Goal: Task Accomplishment & Management: Complete application form

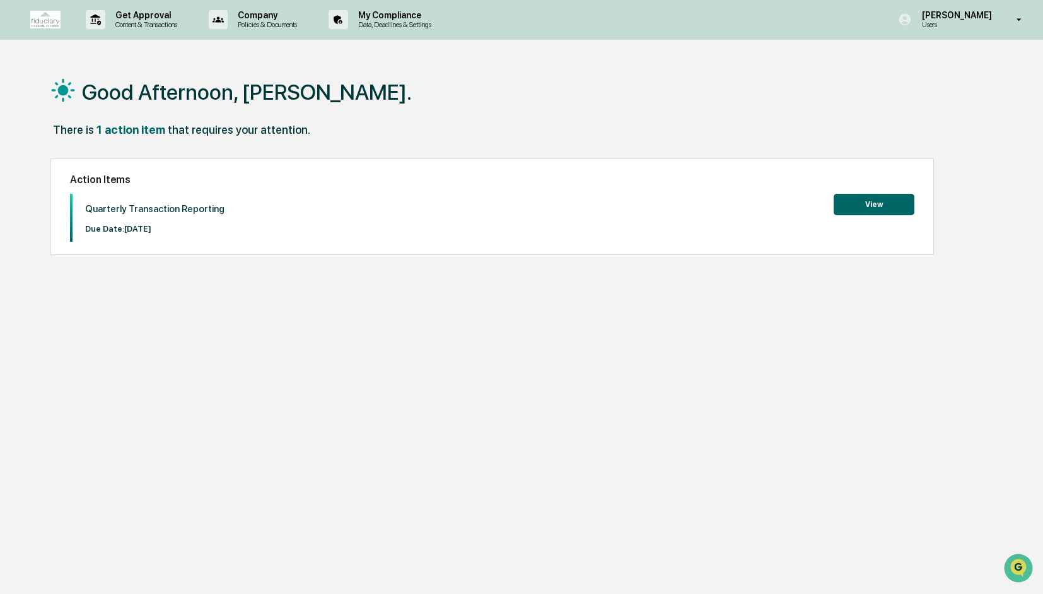
click at [868, 201] on button "View" at bounding box center [874, 204] width 81 height 21
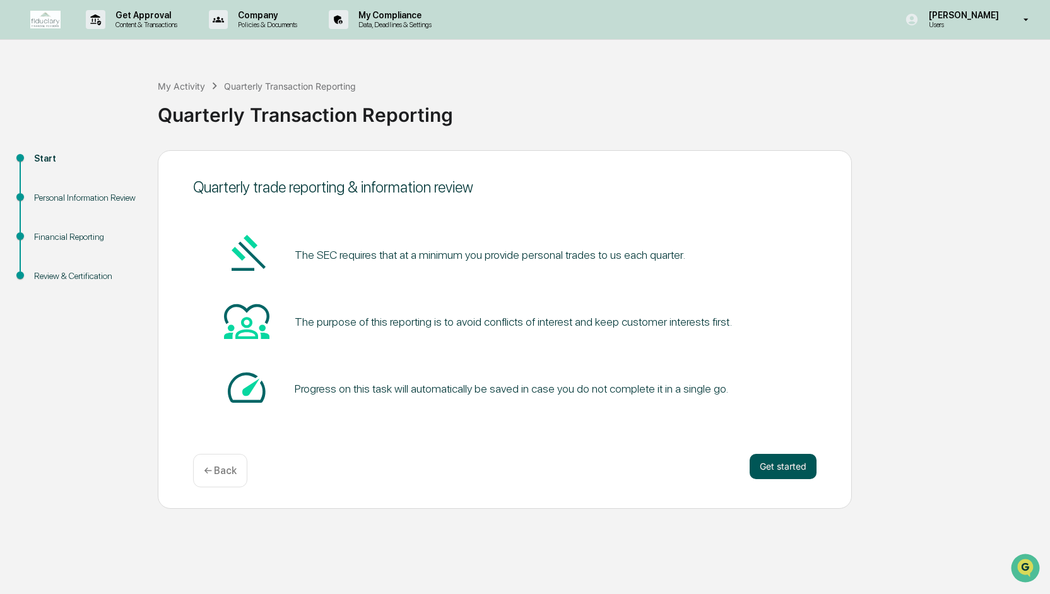
click at [802, 460] on button "Get started" at bounding box center [782, 466] width 67 height 25
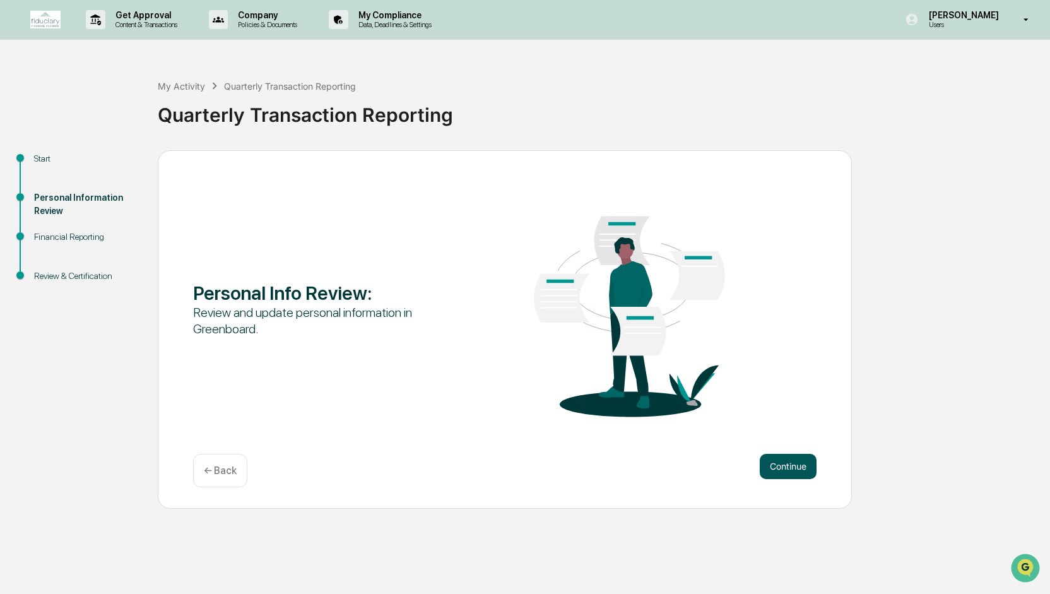
click at [794, 466] on button "Continue" at bounding box center [787, 466] width 57 height 25
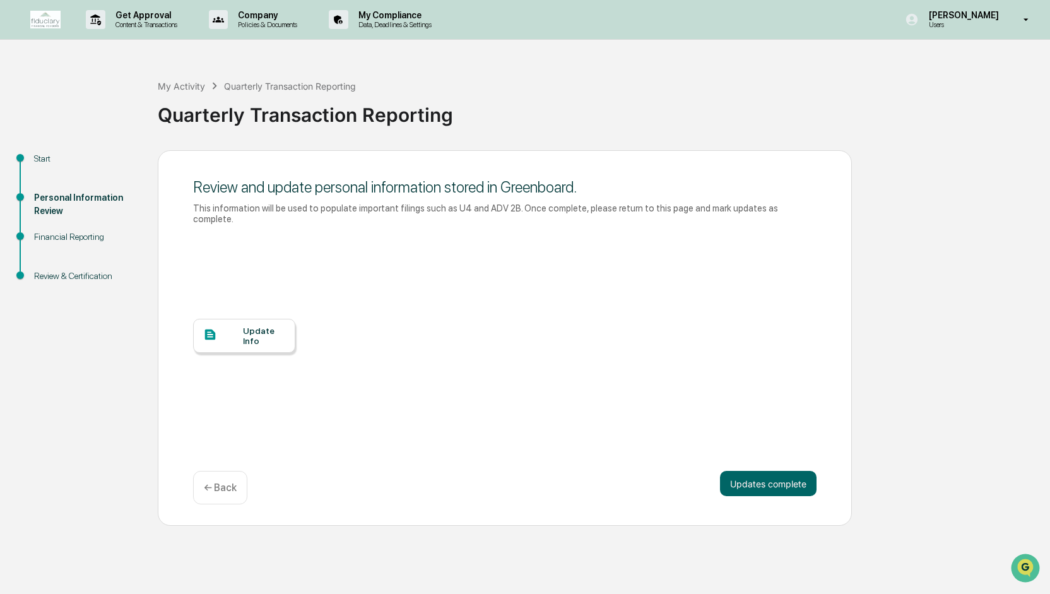
click at [247, 325] on div "Update Info" at bounding box center [264, 335] width 42 height 20
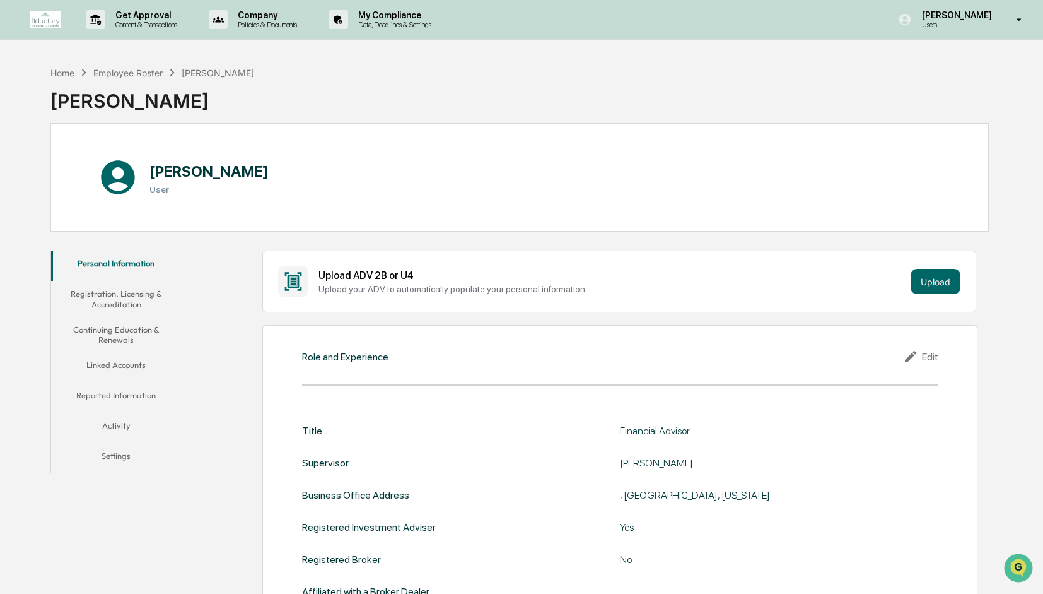
click at [136, 296] on button "Registration, Licensing & Accreditation" at bounding box center [116, 299] width 131 height 36
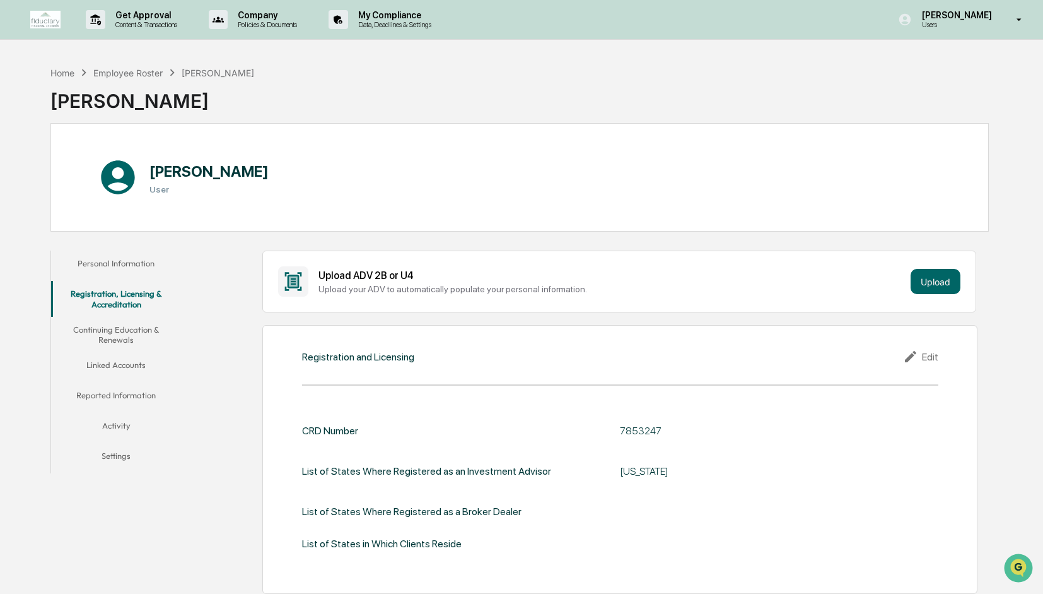
click at [114, 325] on button "Continuing Education & Renewals" at bounding box center [116, 335] width 131 height 36
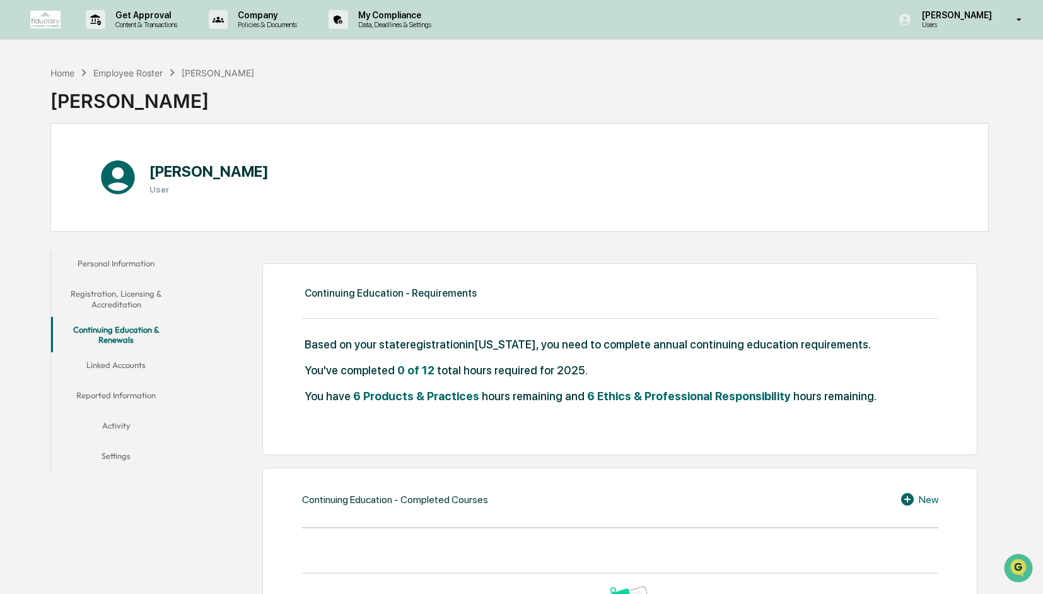
click at [123, 360] on button "Linked Accounts" at bounding box center [116, 367] width 131 height 30
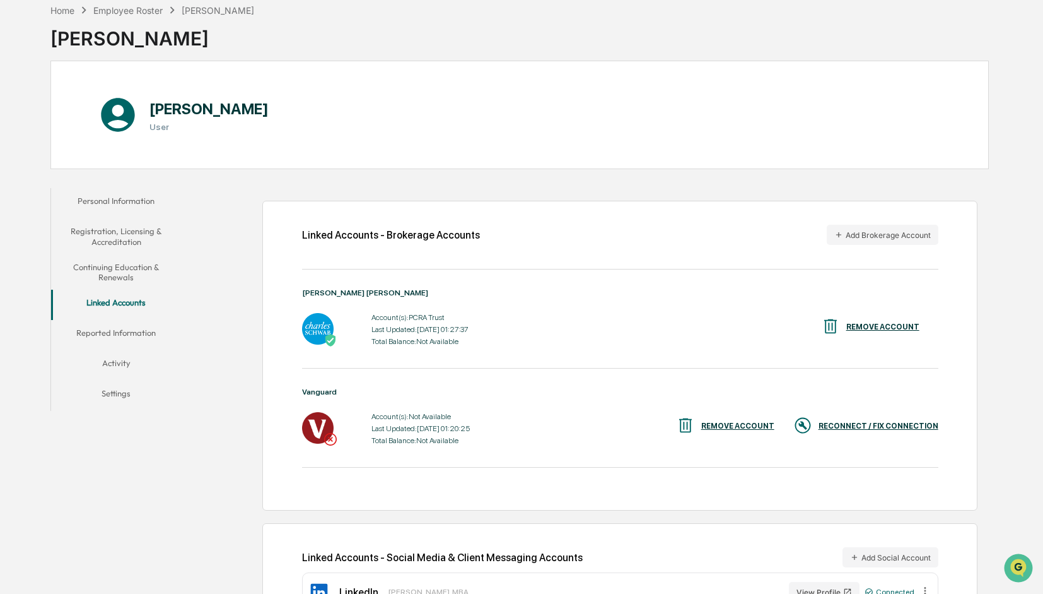
scroll to position [108, 0]
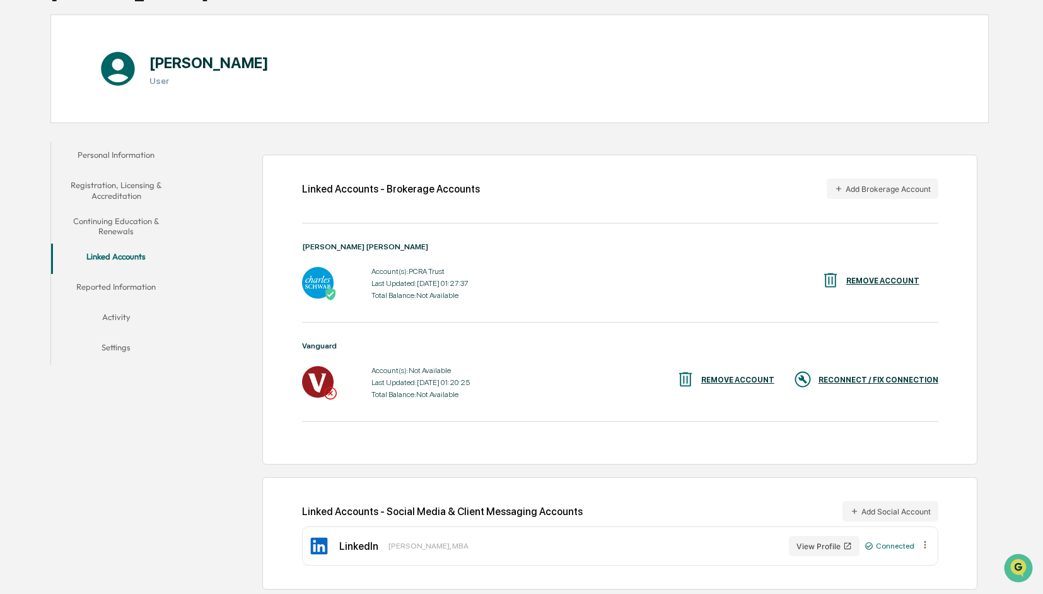
click at [736, 378] on div "REMOVE ACCOUNT" at bounding box center [737, 379] width 73 height 9
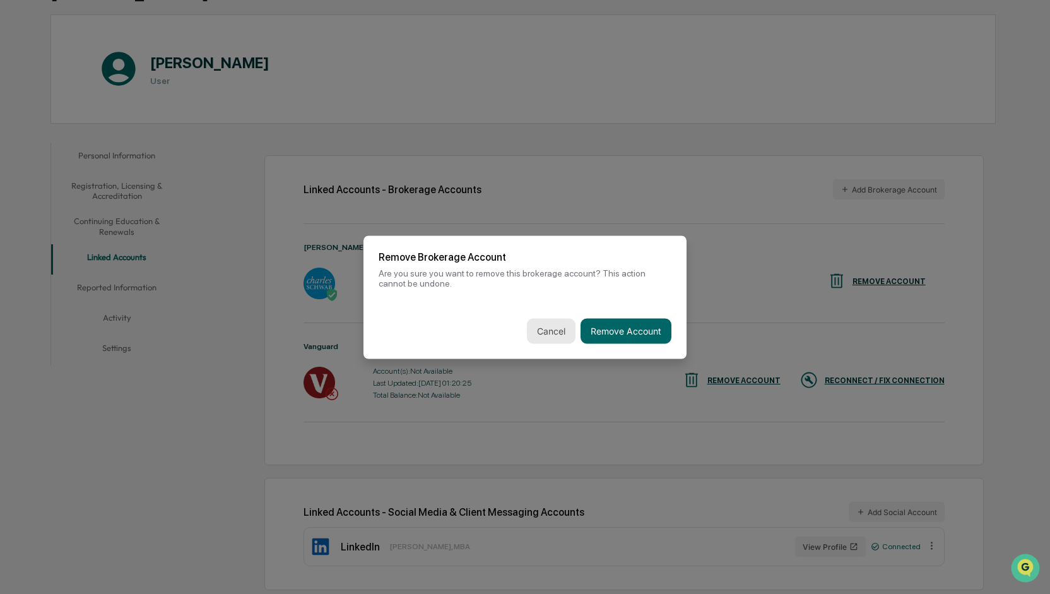
click at [549, 335] on button "Cancel" at bounding box center [551, 330] width 49 height 25
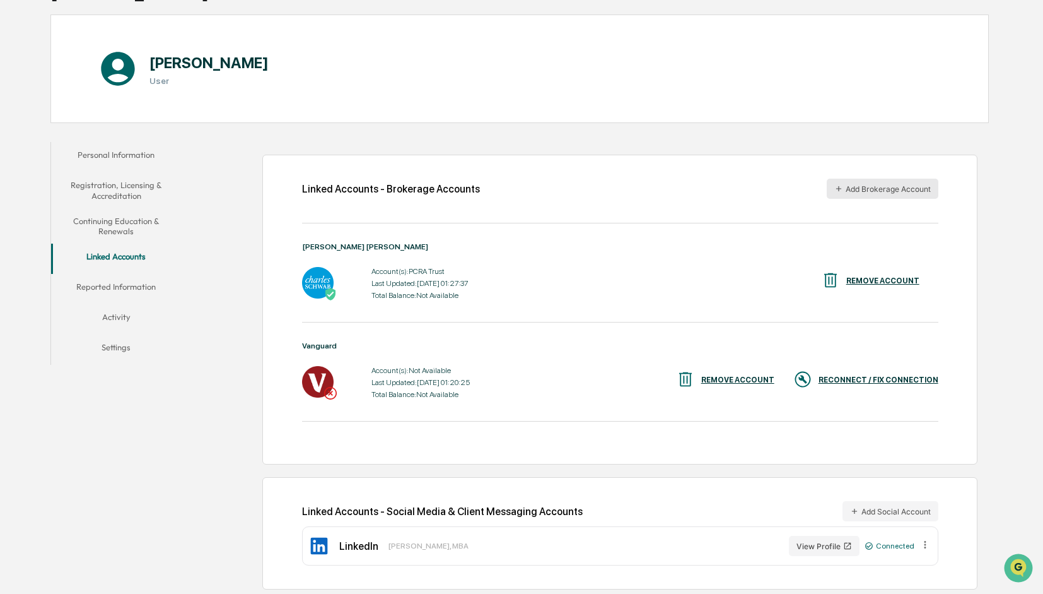
click at [874, 193] on button "Add Brokerage Account" at bounding box center [883, 189] width 112 height 20
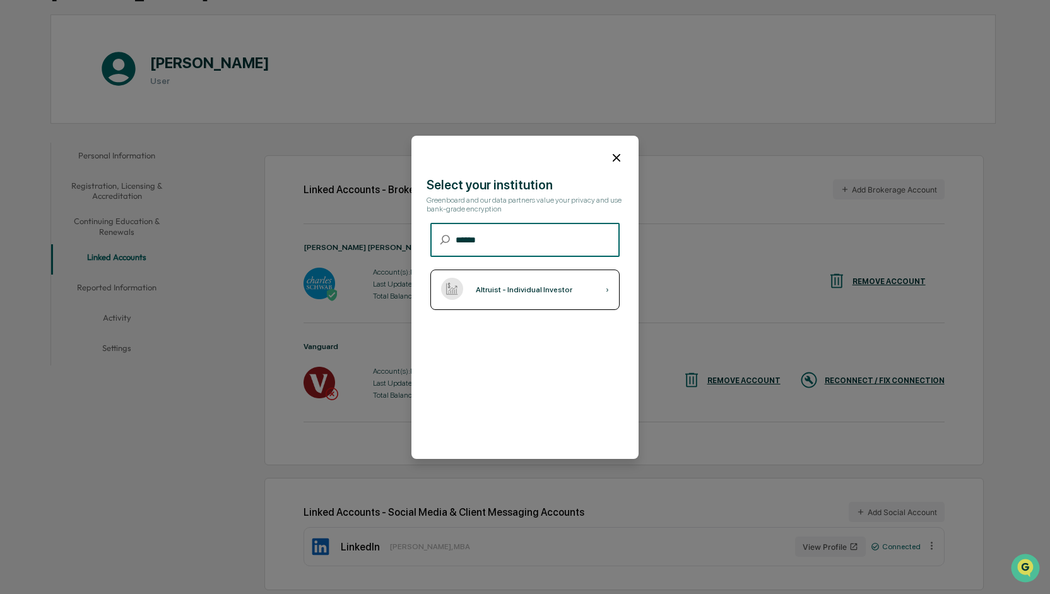
type input "******"
click at [554, 293] on div "Altruist - Individual Investor" at bounding box center [524, 289] width 97 height 9
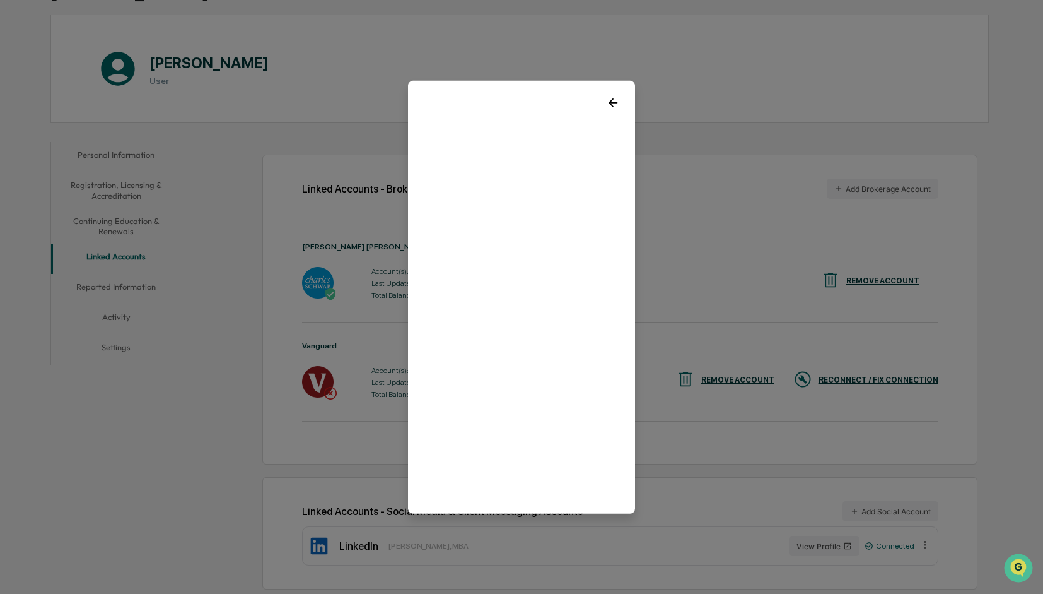
click at [614, 96] on div at bounding box center [521, 97] width 227 height 34
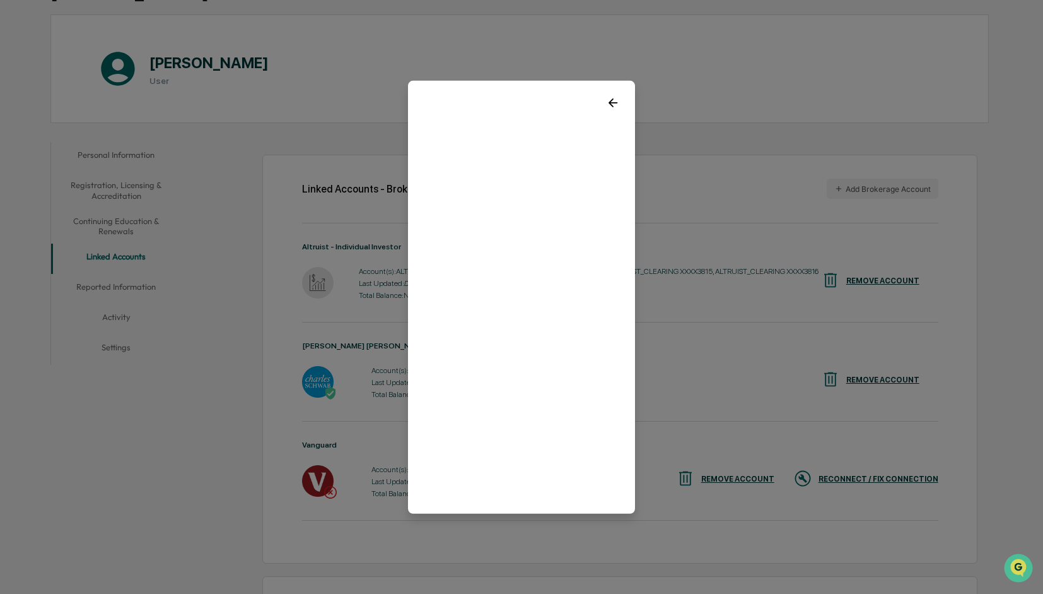
click at [606, 98] on icon at bounding box center [613, 102] width 14 height 14
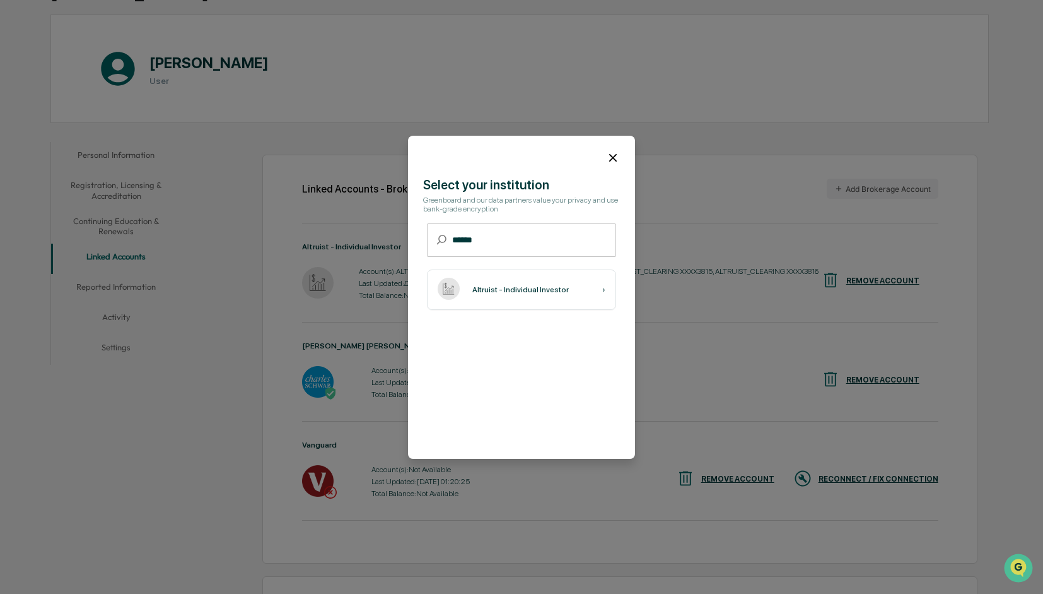
click at [609, 158] on icon at bounding box center [613, 158] width 14 height 14
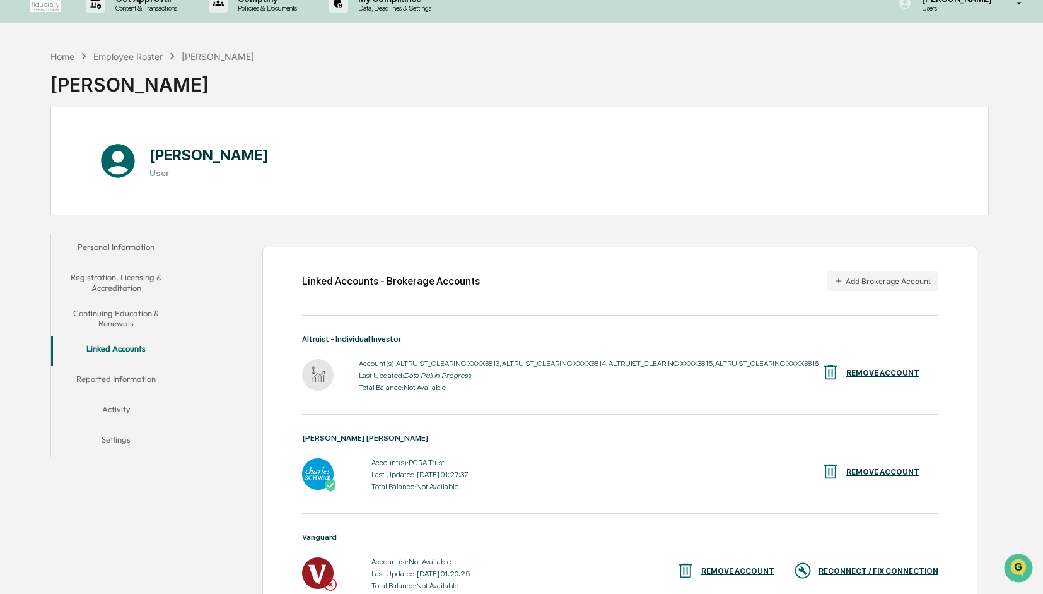
scroll to position [0, 0]
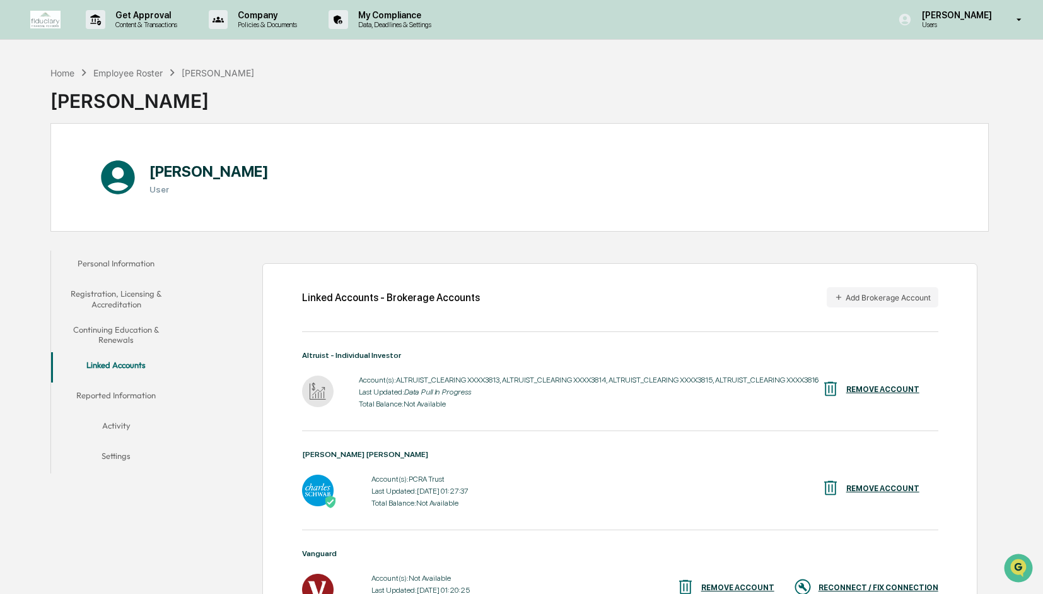
click at [111, 393] on button "Reported Information" at bounding box center [116, 397] width 131 height 30
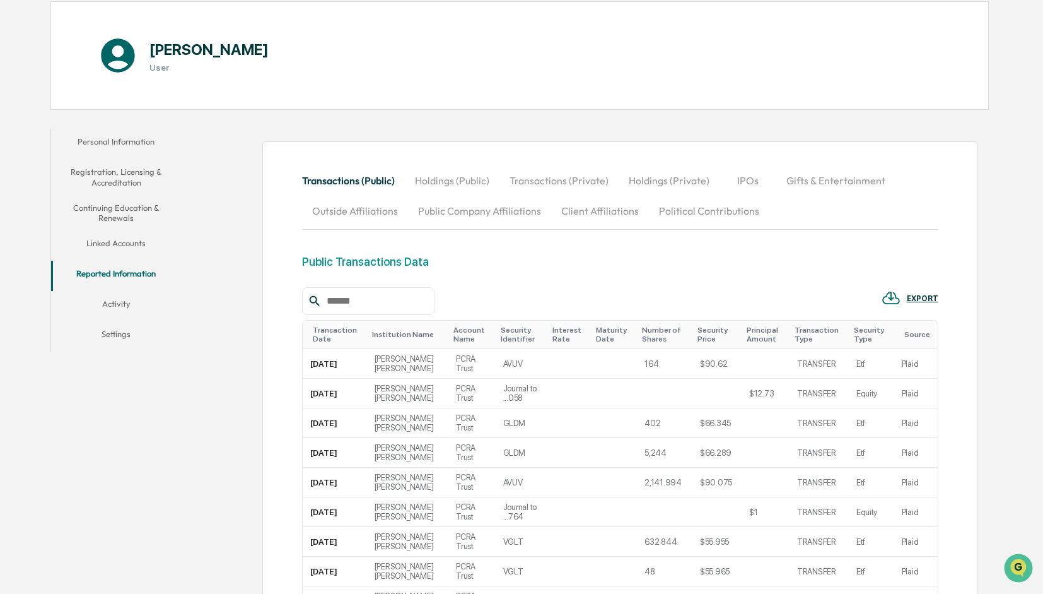
scroll to position [107, 0]
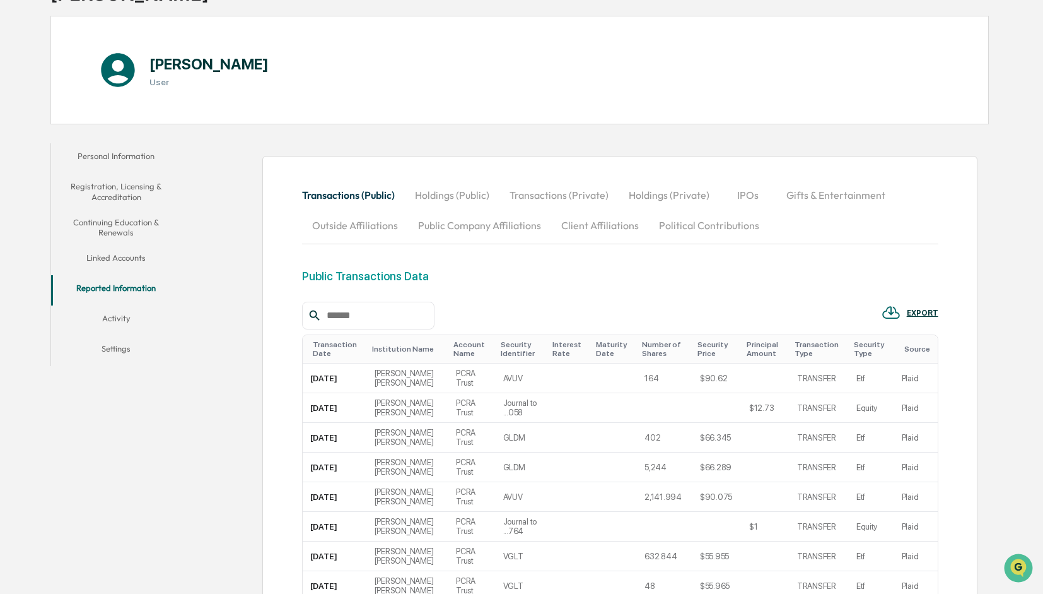
click at [123, 322] on button "Activity" at bounding box center [116, 320] width 131 height 30
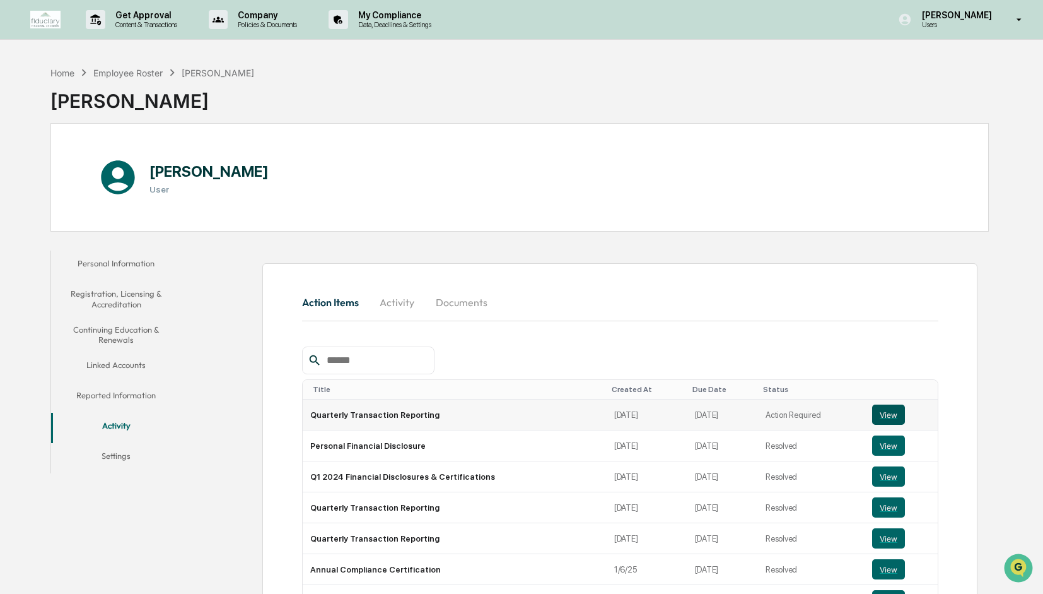
click at [886, 407] on button "View" at bounding box center [888, 414] width 33 height 20
click at [68, 71] on div "Home" at bounding box center [62, 72] width 24 height 11
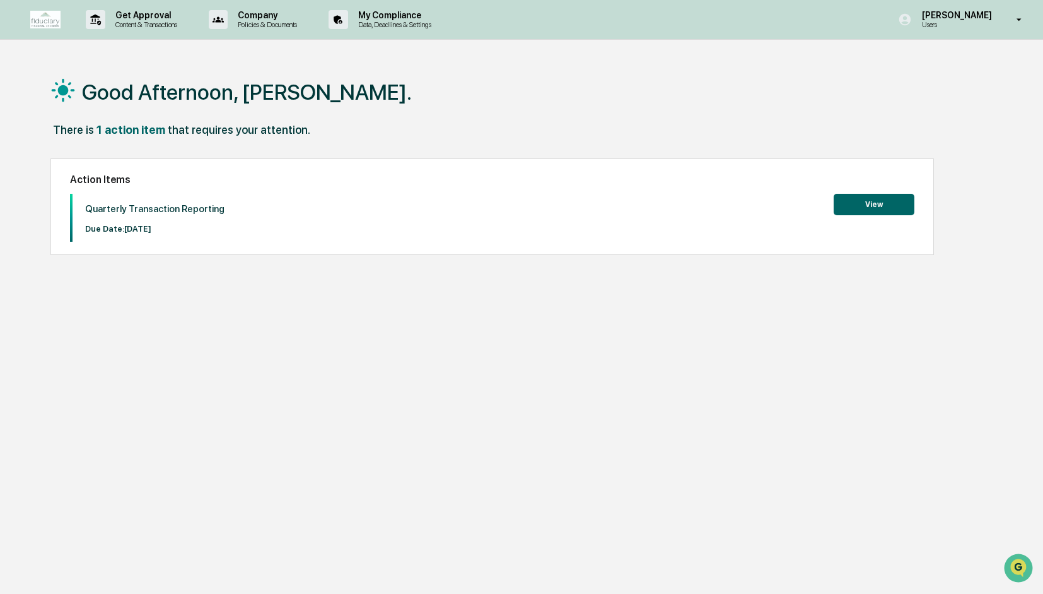
click at [883, 204] on button "View" at bounding box center [874, 204] width 81 height 21
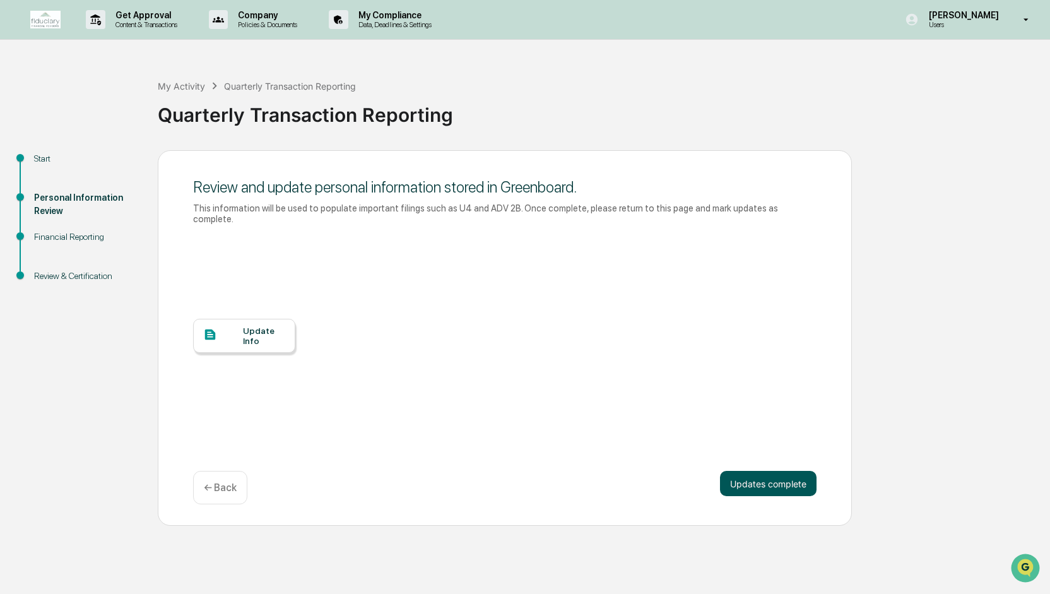
click at [758, 478] on button "Updates complete" at bounding box center [768, 483] width 97 height 25
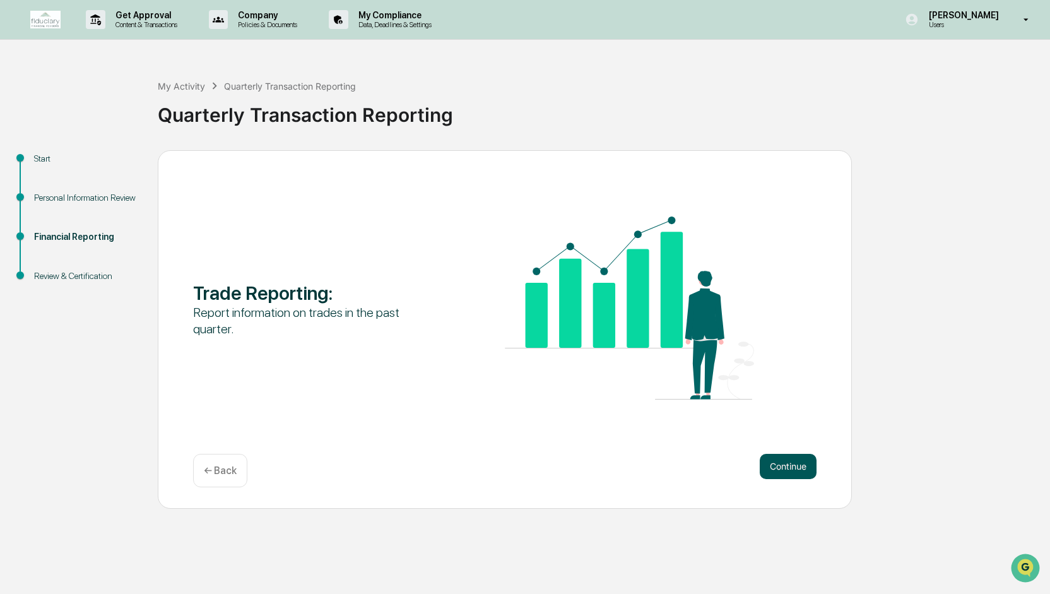
click at [773, 462] on button "Continue" at bounding box center [787, 466] width 57 height 25
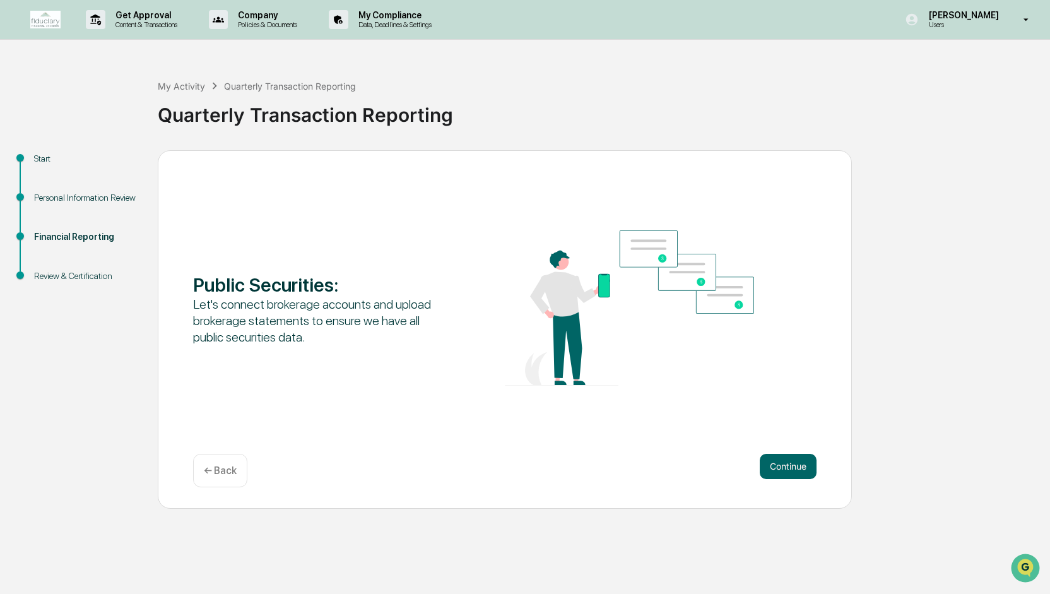
click at [773, 462] on button "Continue" at bounding box center [787, 466] width 57 height 25
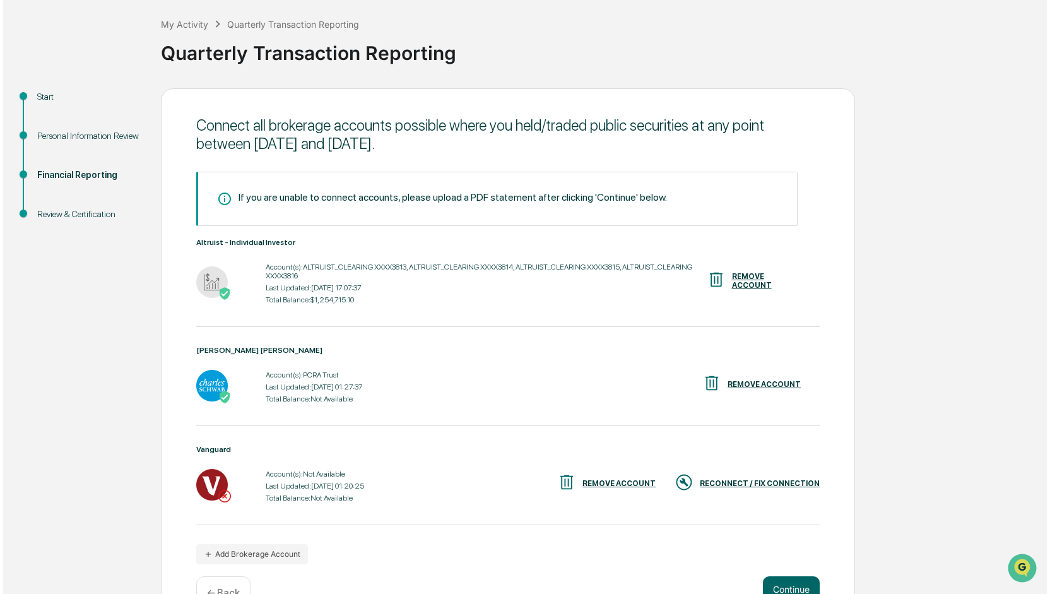
scroll to position [73, 0]
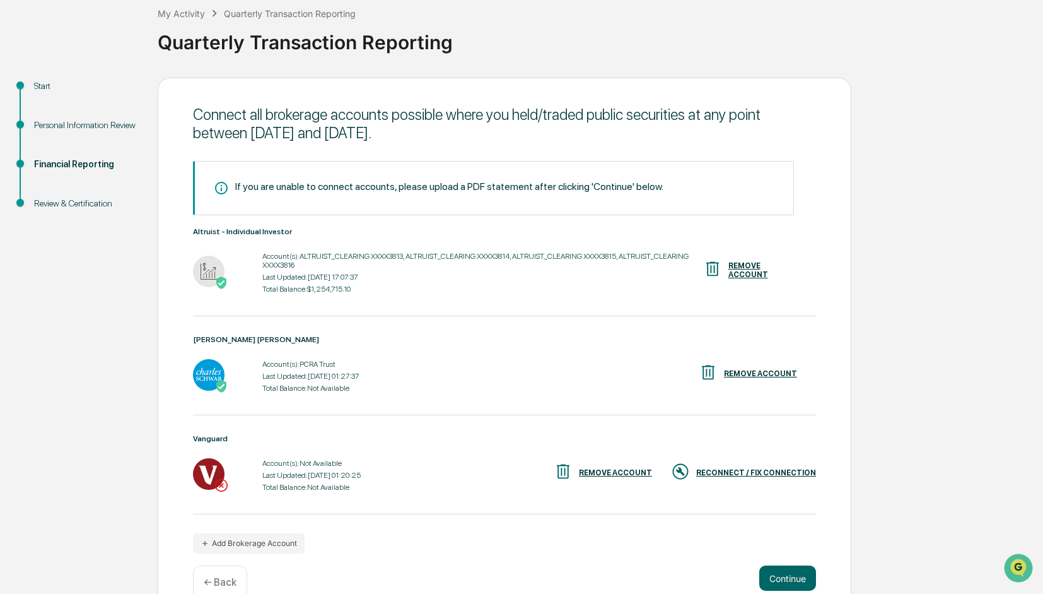
click at [751, 372] on div "REMOVE ACCOUNT" at bounding box center [760, 373] width 73 height 9
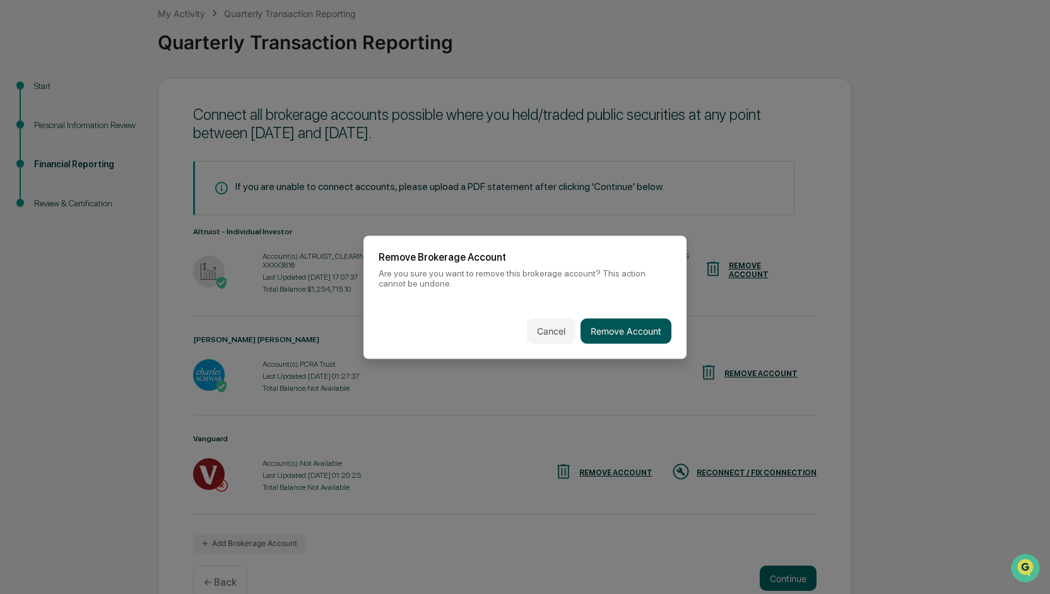
click at [624, 324] on button "Remove Account" at bounding box center [625, 330] width 91 height 25
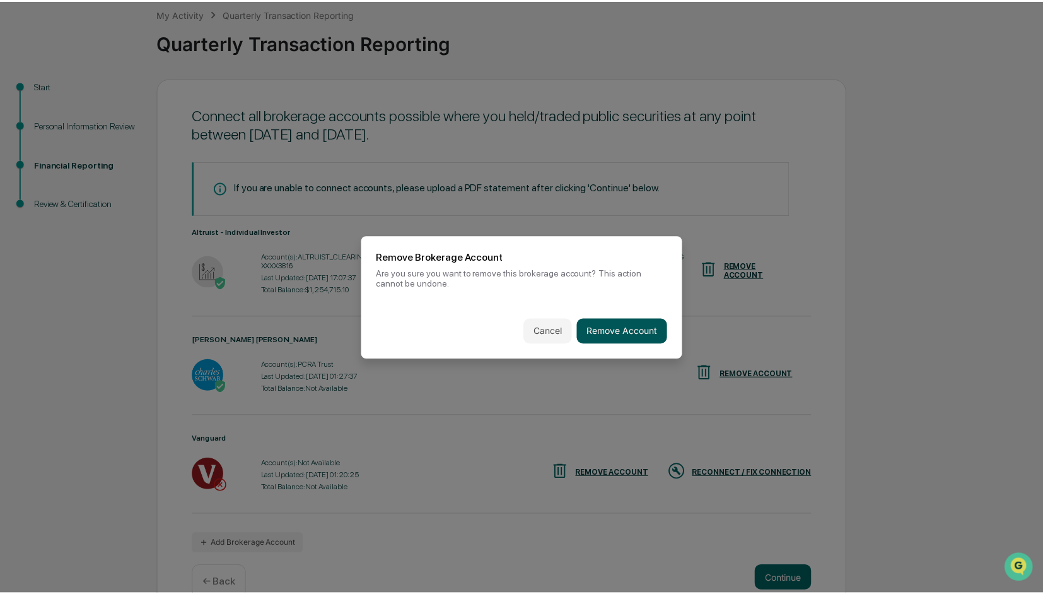
scroll to position [0, 0]
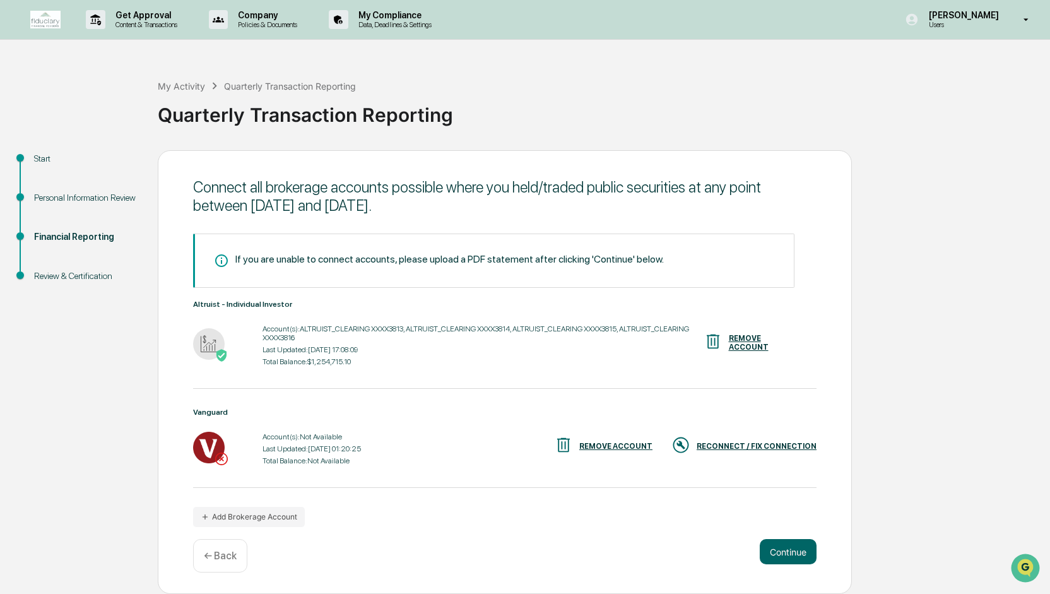
click at [618, 439] on div "REMOVE ACCOUNT" at bounding box center [603, 445] width 98 height 21
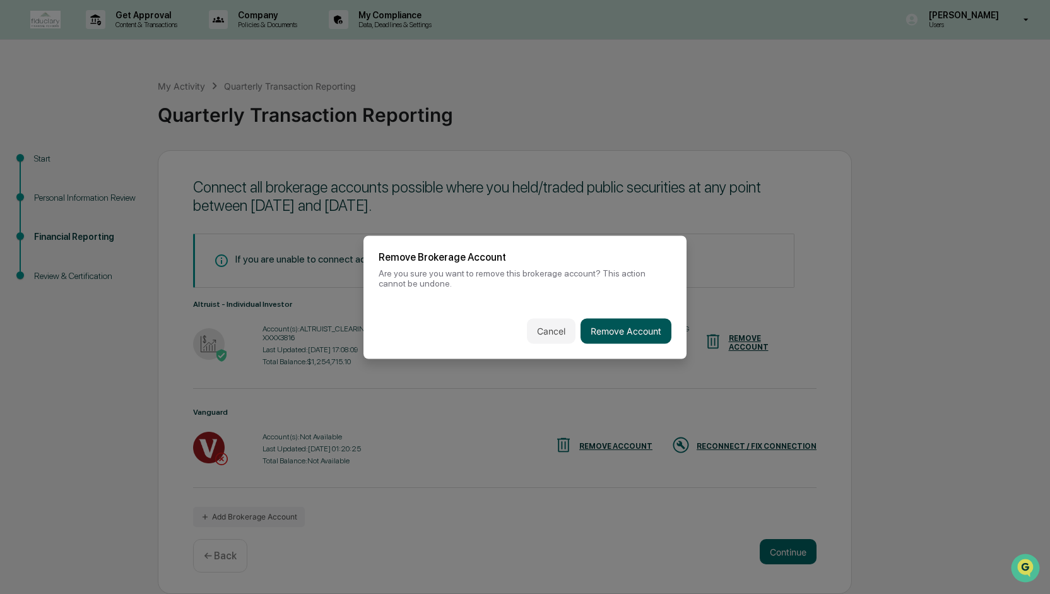
click at [621, 325] on button "Remove Account" at bounding box center [625, 330] width 91 height 25
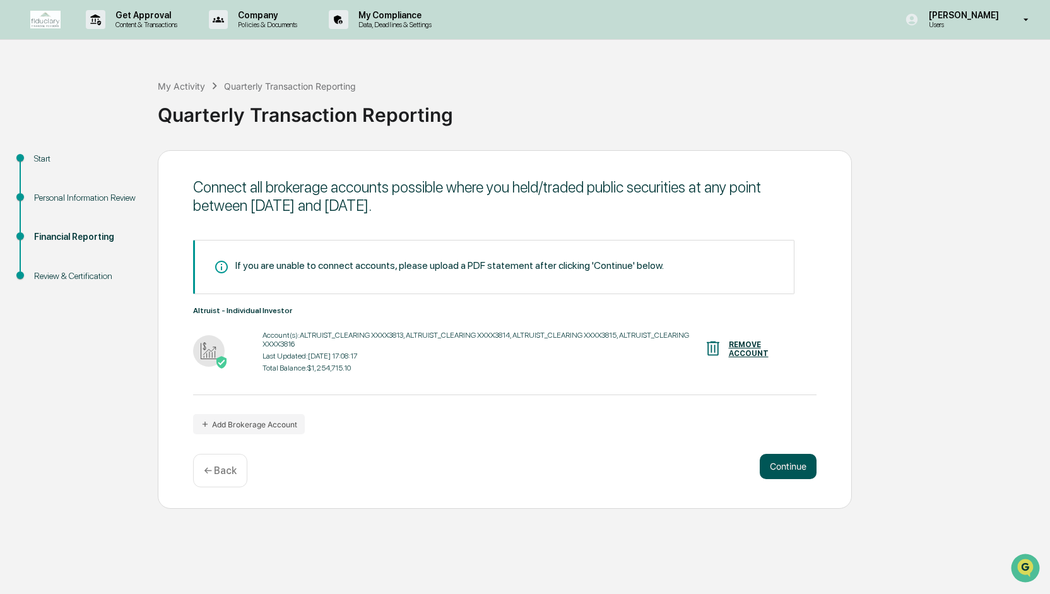
click at [785, 466] on button "Continue" at bounding box center [787, 466] width 57 height 25
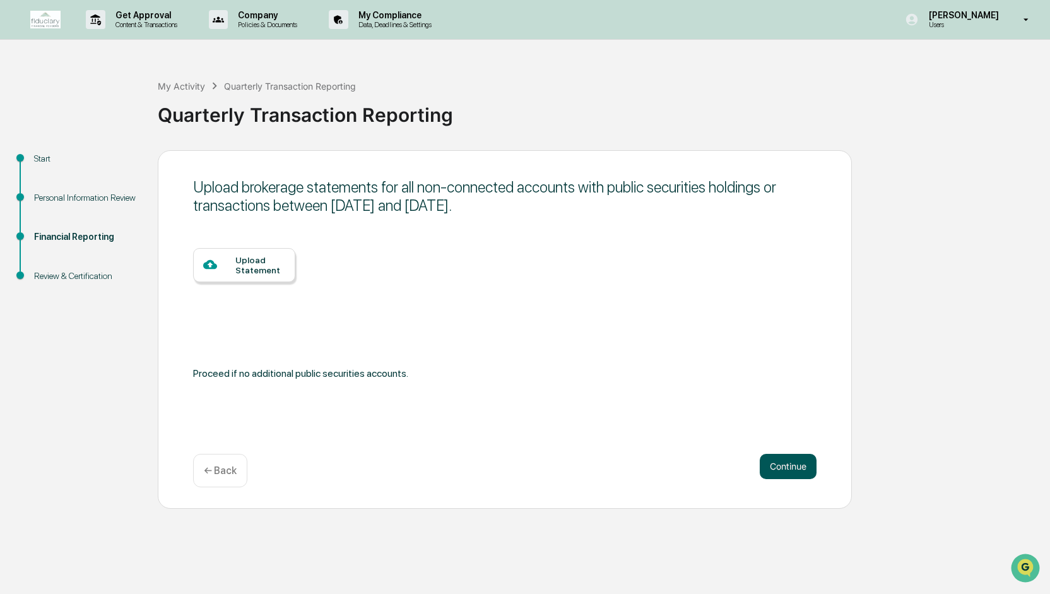
click at [782, 468] on button "Continue" at bounding box center [787, 466] width 57 height 25
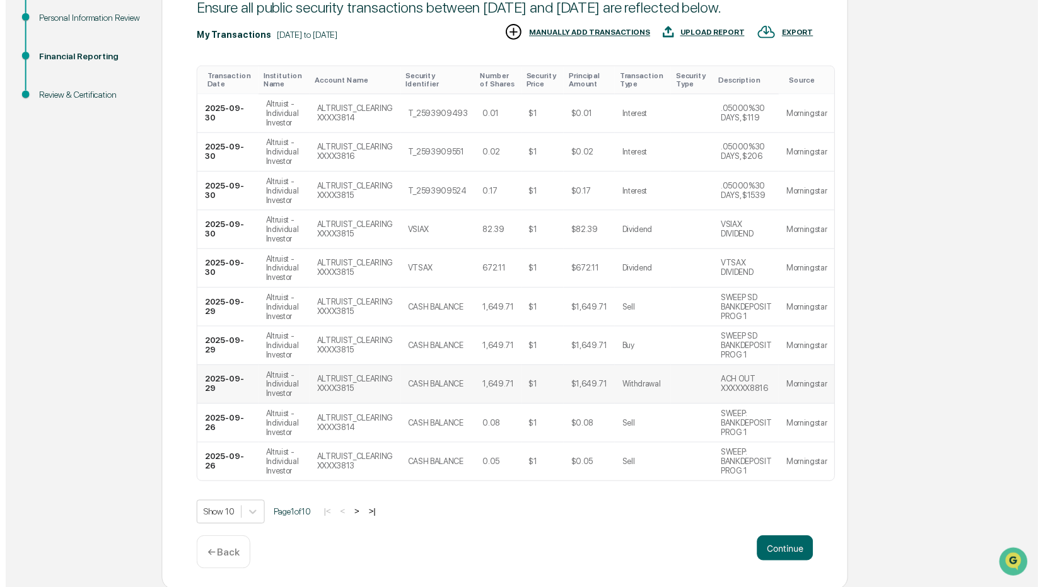
scroll to position [217, 0]
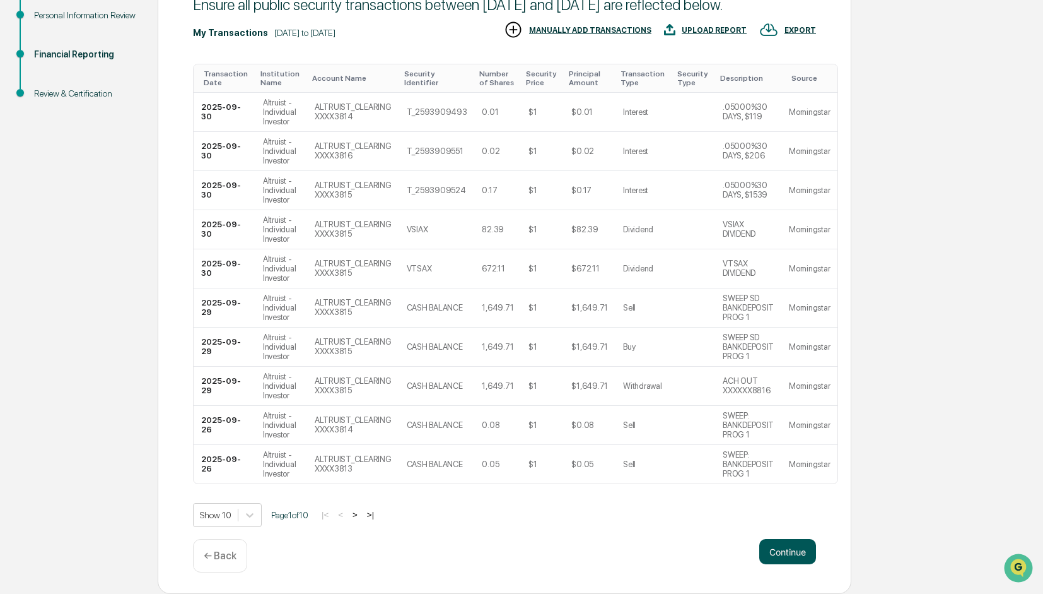
click at [796, 554] on button "Continue" at bounding box center [787, 551] width 57 height 25
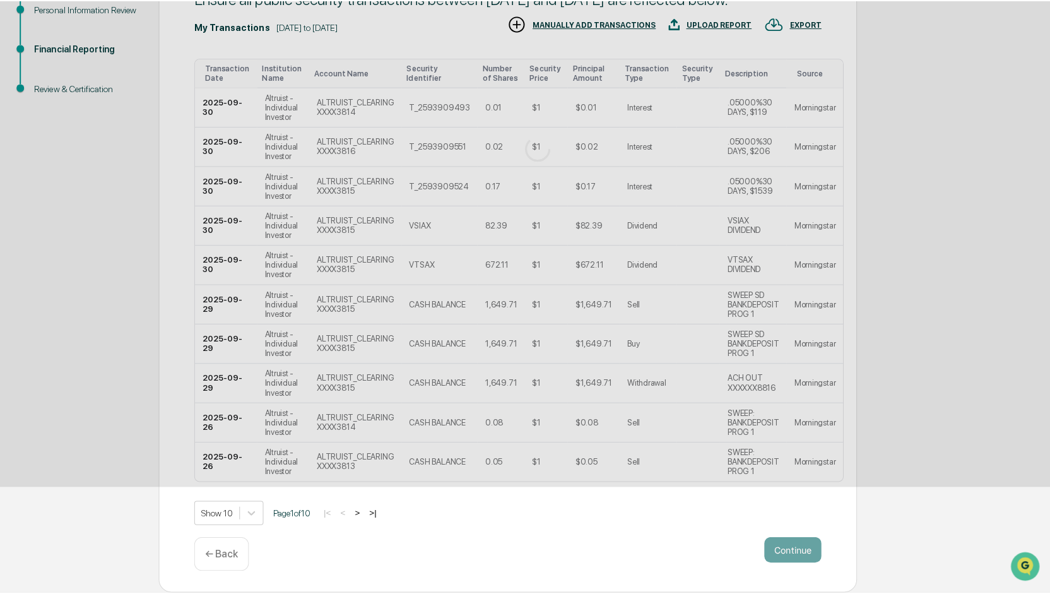
scroll to position [0, 0]
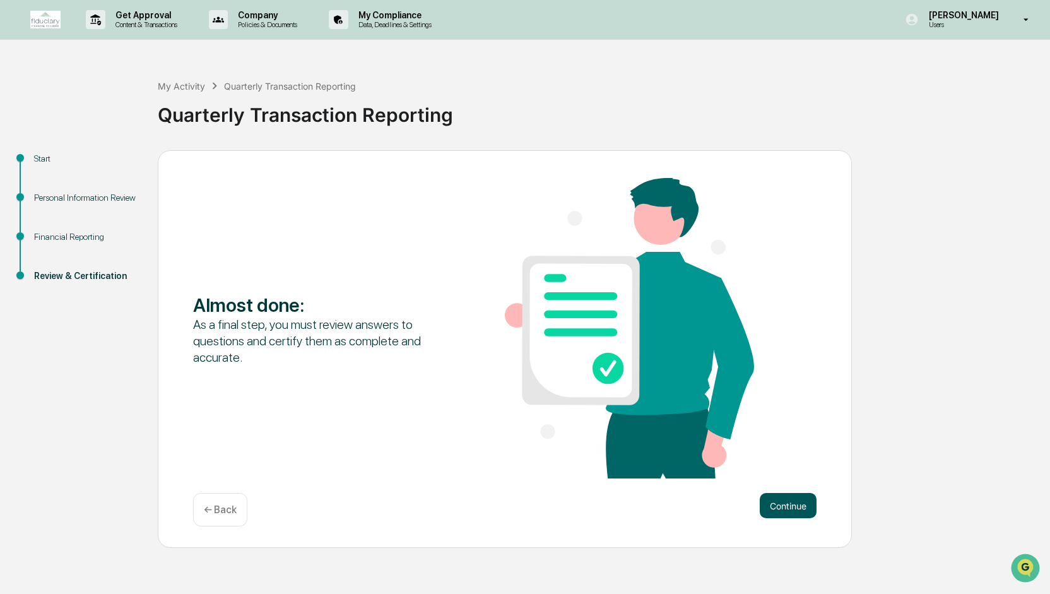
click at [779, 504] on button "Continue" at bounding box center [787, 505] width 57 height 25
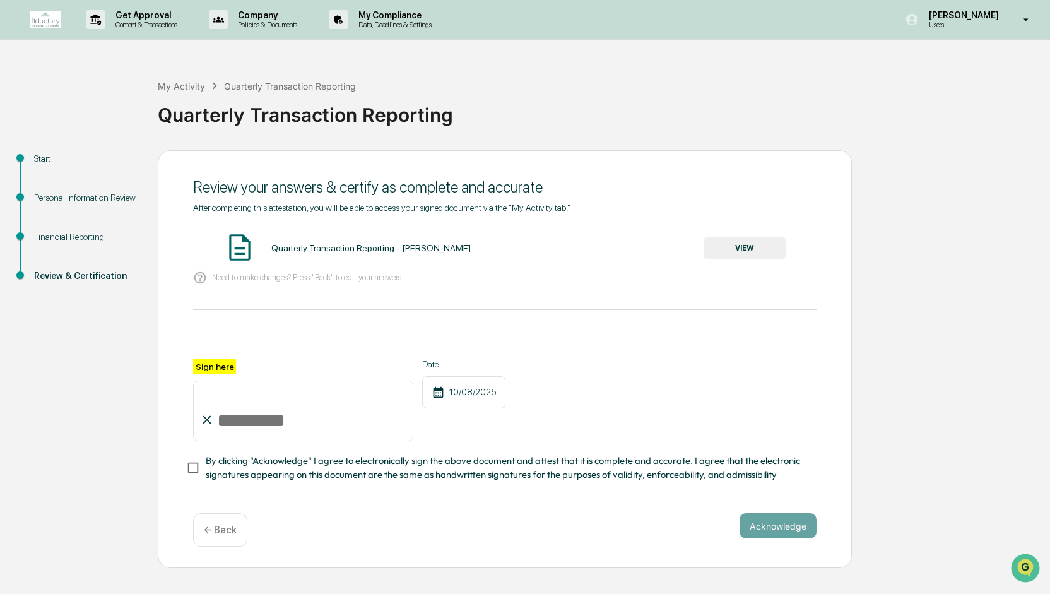
click at [295, 252] on div "Quarterly Transaction Reporting - [PERSON_NAME]" at bounding box center [370, 248] width 199 height 10
click at [724, 249] on button "VIEW" at bounding box center [744, 247] width 82 height 21
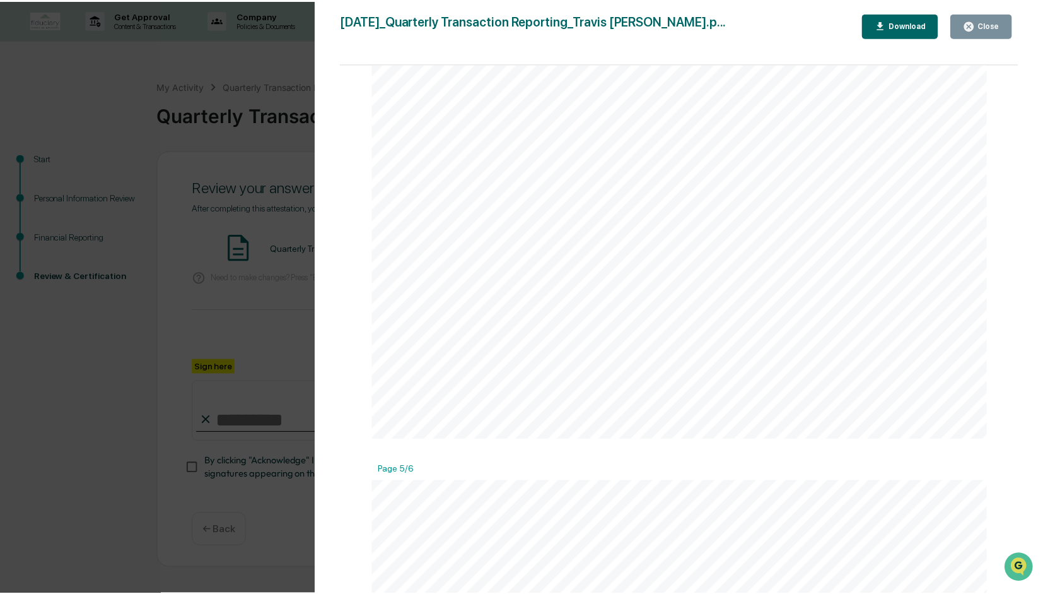
scroll to position [3280, 0]
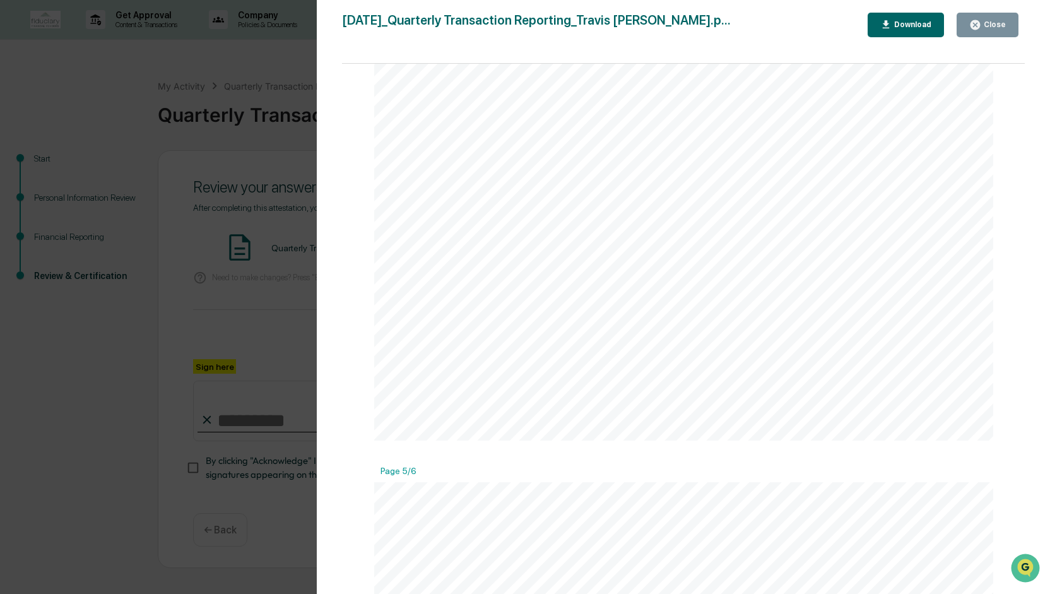
click at [1003, 32] on button "Close" at bounding box center [987, 25] width 62 height 25
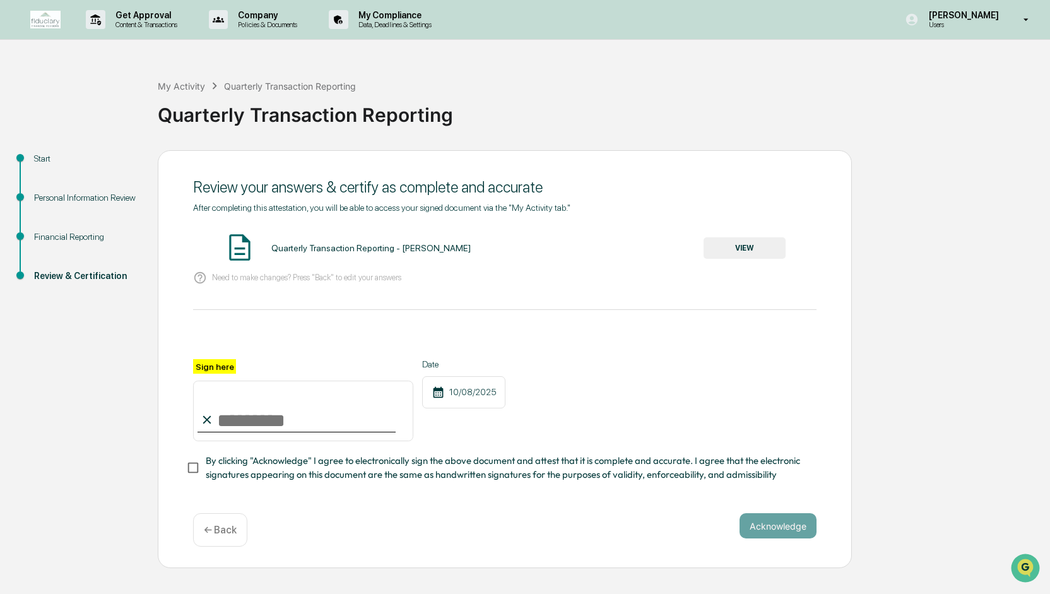
click at [237, 424] on input "Sign here" at bounding box center [303, 410] width 220 height 61
type input "**********"
click at [778, 524] on button "Acknowledge" at bounding box center [777, 525] width 77 height 25
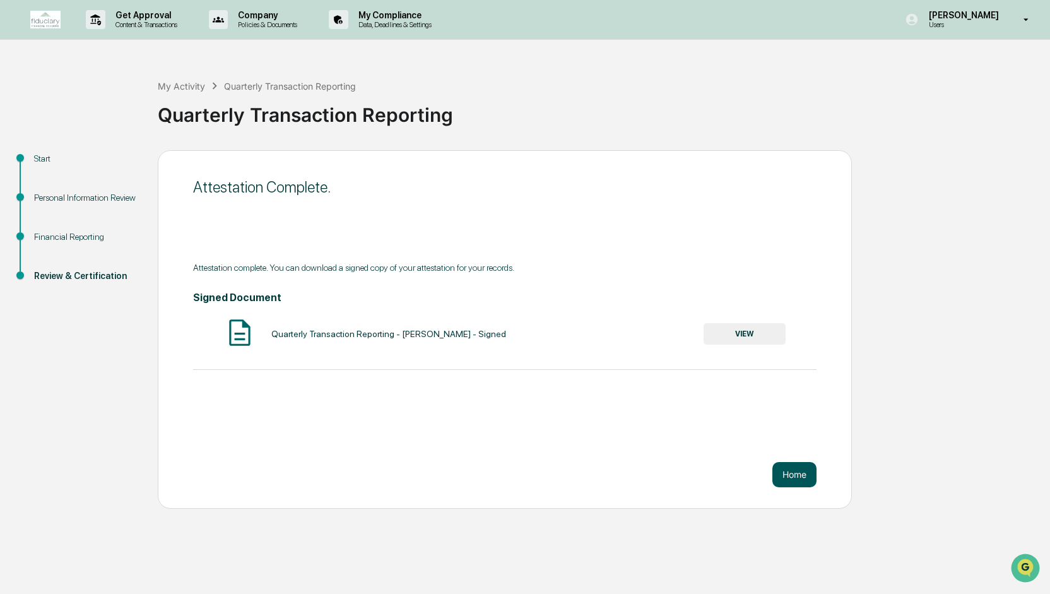
click at [797, 478] on button "Home" at bounding box center [794, 474] width 44 height 25
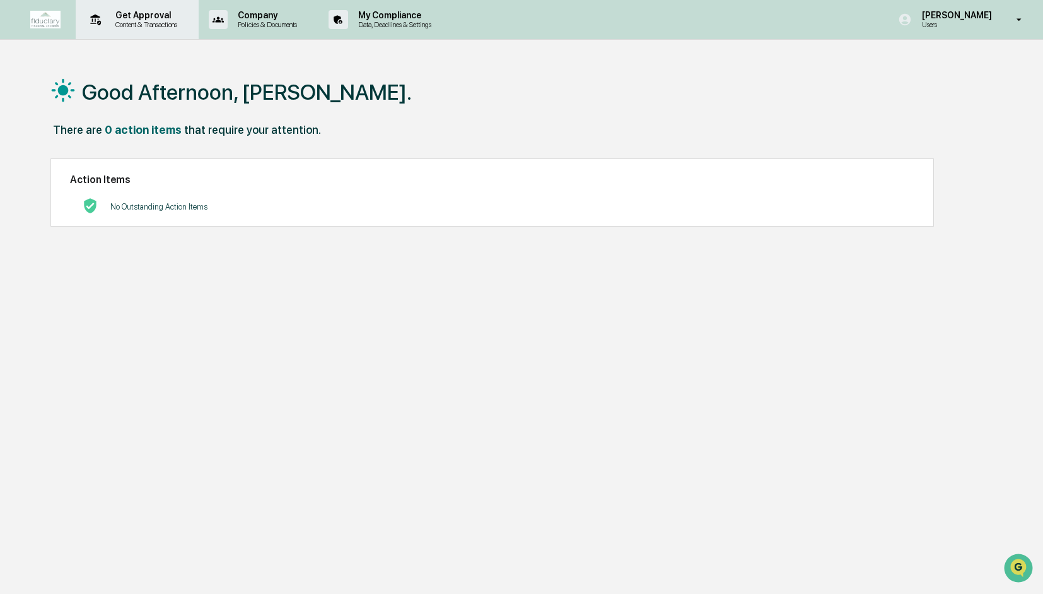
click at [141, 12] on p "Get Approval" at bounding box center [144, 15] width 78 height 10
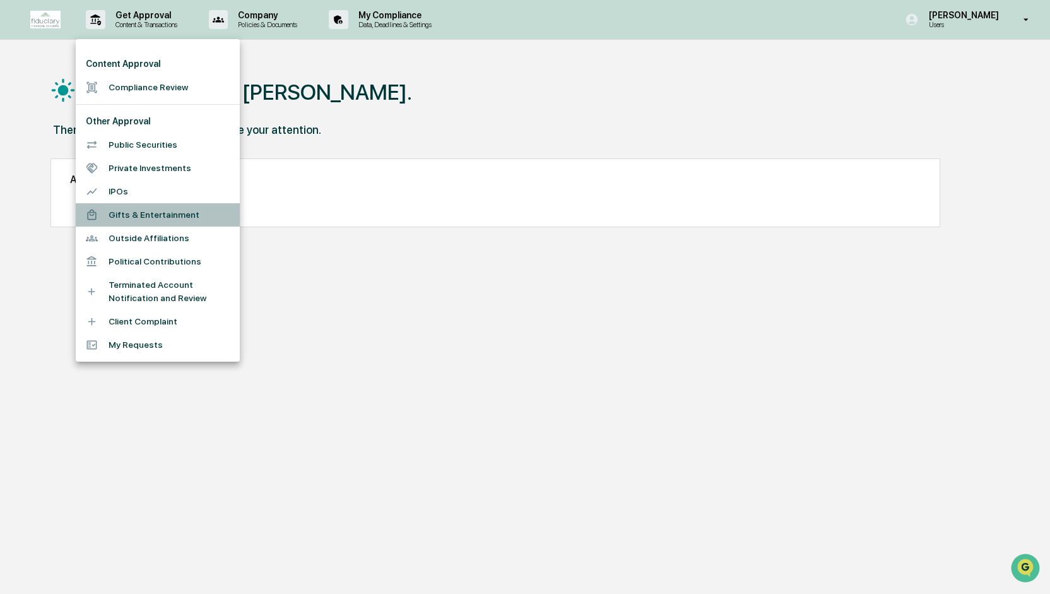
click at [148, 210] on li "Gifts & Entertainment" at bounding box center [158, 214] width 164 height 23
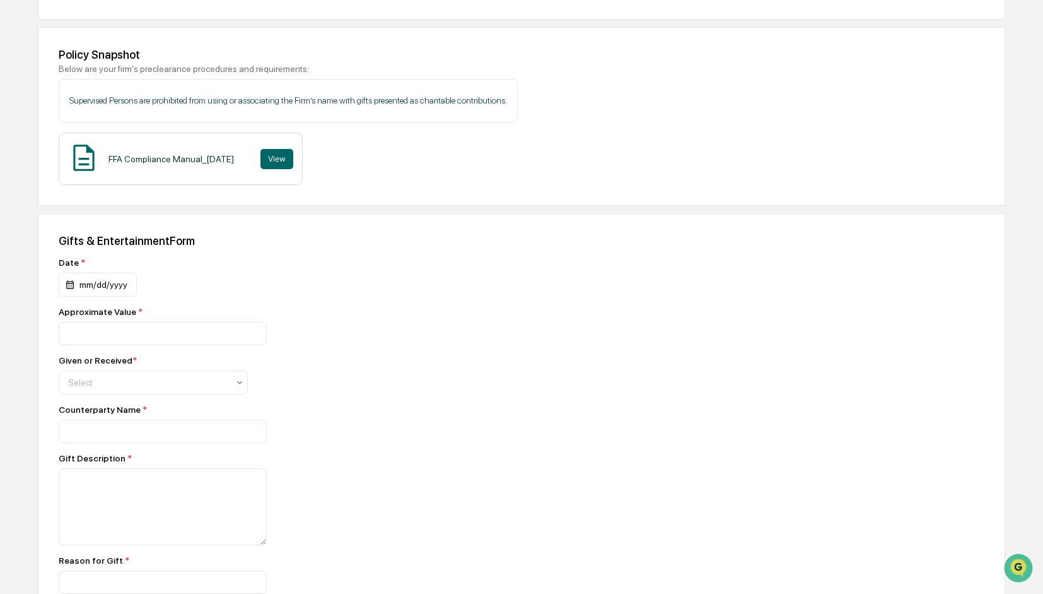
scroll to position [155, 0]
click at [271, 155] on button "View" at bounding box center [277, 158] width 33 height 20
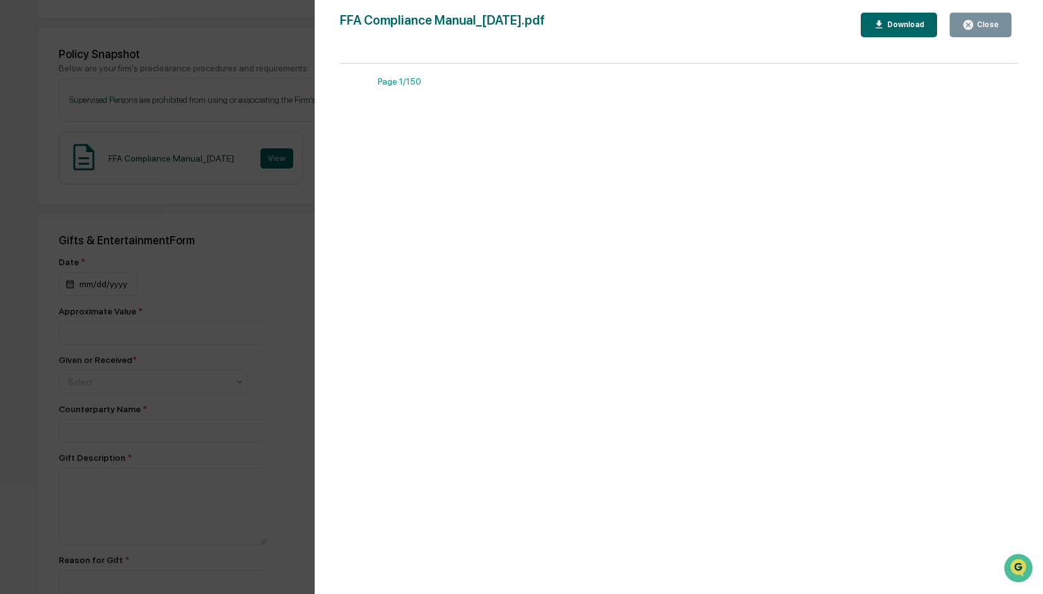
click at [677, 177] on div at bounding box center [679, 491] width 615 height 796
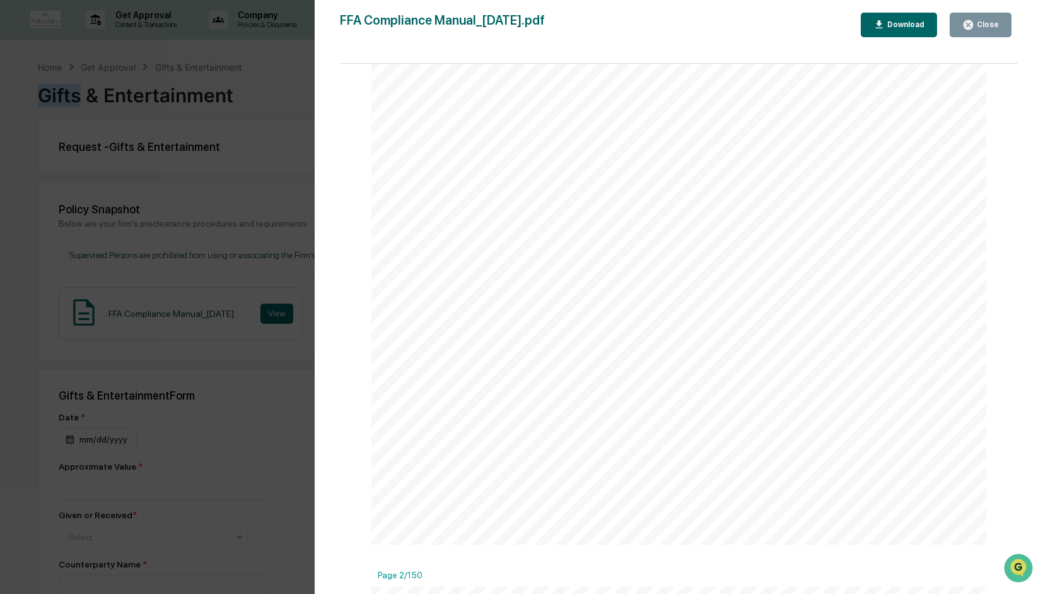
scroll to position [343, 0]
click at [276, 122] on div "Version History [DATE] 10:40 PM [PERSON_NAME] [DATE] 05:26 PM [PERSON_NAME] [DA…" at bounding box center [521, 297] width 1043 height 594
click at [975, 23] on icon "button" at bounding box center [969, 25] width 12 height 12
